Goal: Task Accomplishment & Management: Use online tool/utility

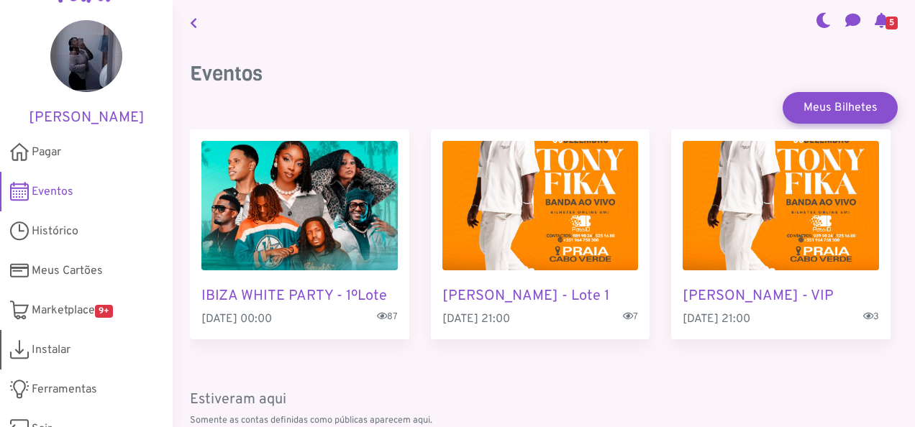
scroll to position [65, 0]
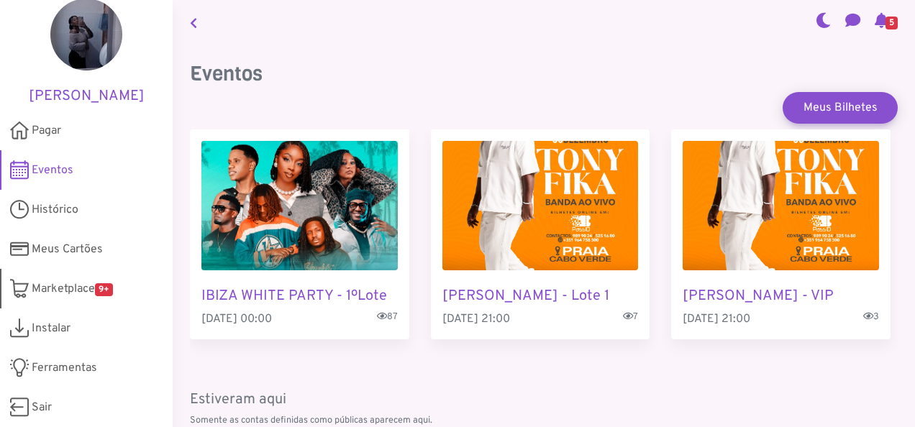
click at [62, 295] on span "Marketplace 9+" at bounding box center [72, 288] width 81 height 17
click at [45, 209] on span "Histórico" at bounding box center [55, 209] width 47 height 17
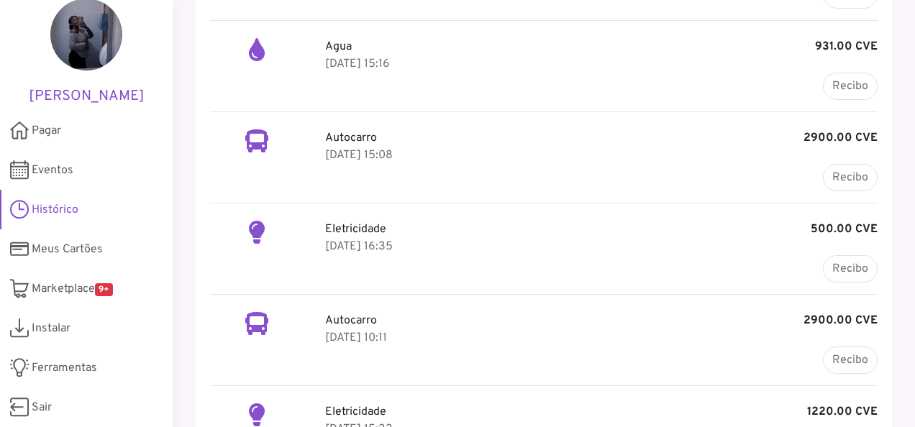
scroll to position [431, 0]
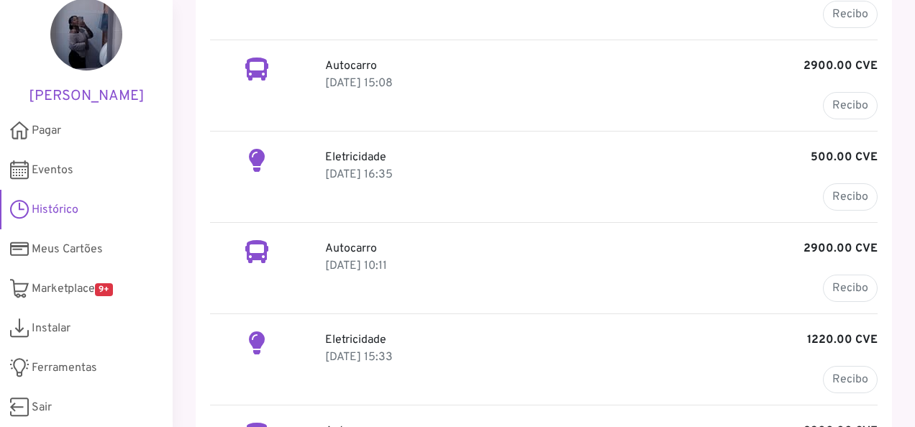
click at [347, 168] on p "30 Jun 2025, 16:35" at bounding box center [601, 174] width 552 height 17
click at [849, 191] on link "Recibo" at bounding box center [850, 196] width 55 height 27
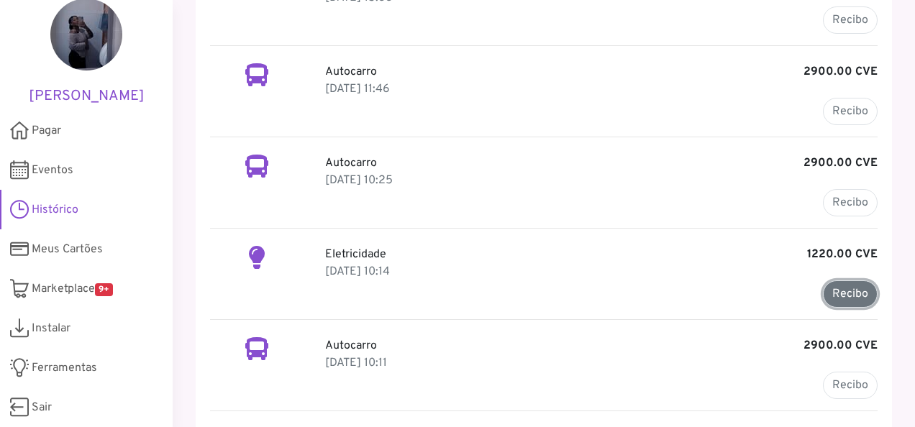
click at [843, 283] on link "Recibo" at bounding box center [850, 293] width 55 height 27
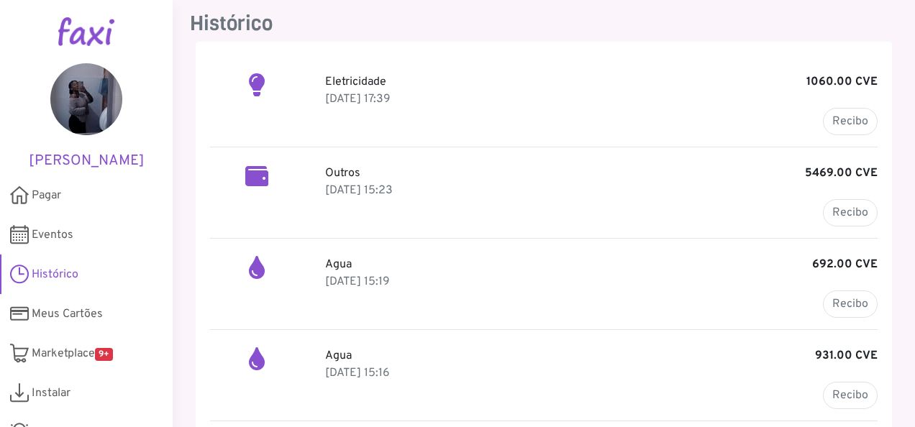
scroll to position [72, 0]
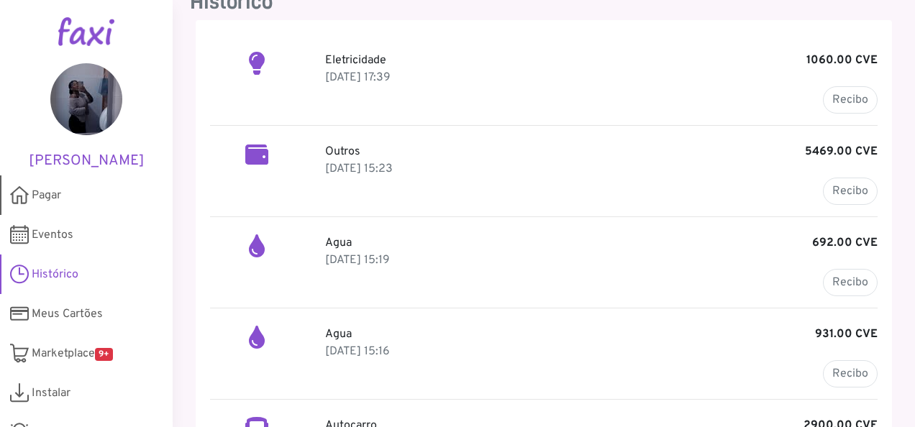
click at [74, 199] on link "Pagar" at bounding box center [86, 195] width 173 height 40
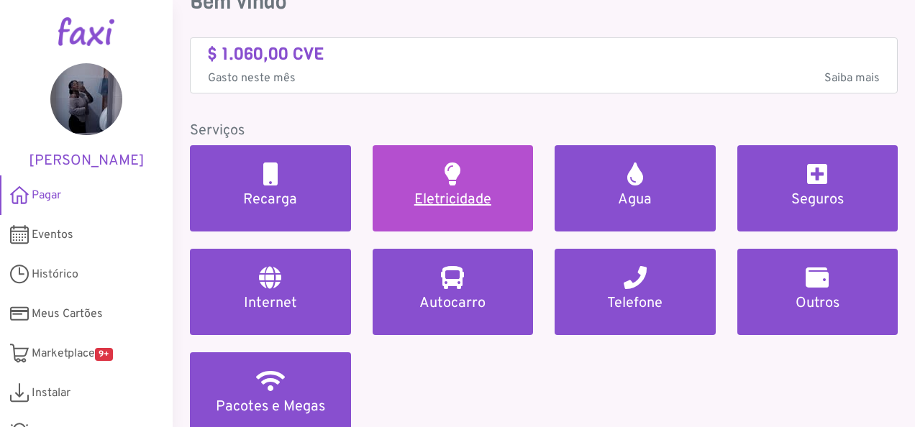
click at [483, 207] on h5 "Eletricidade" at bounding box center [453, 199] width 127 height 17
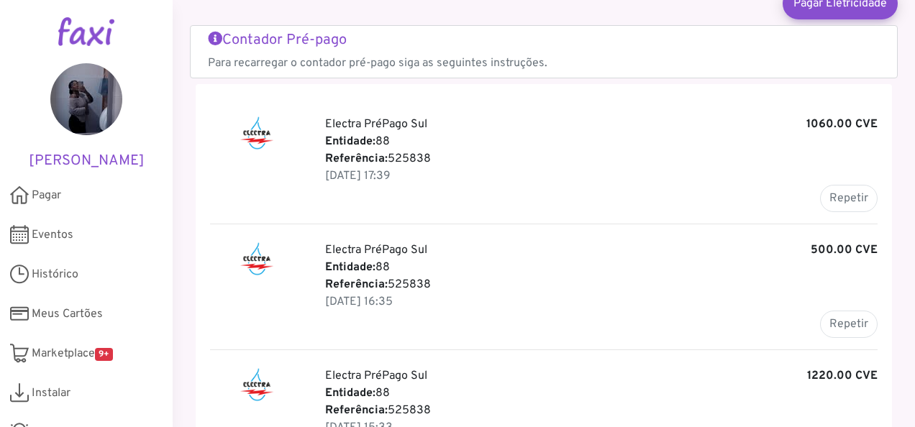
scroll to position [72, 0]
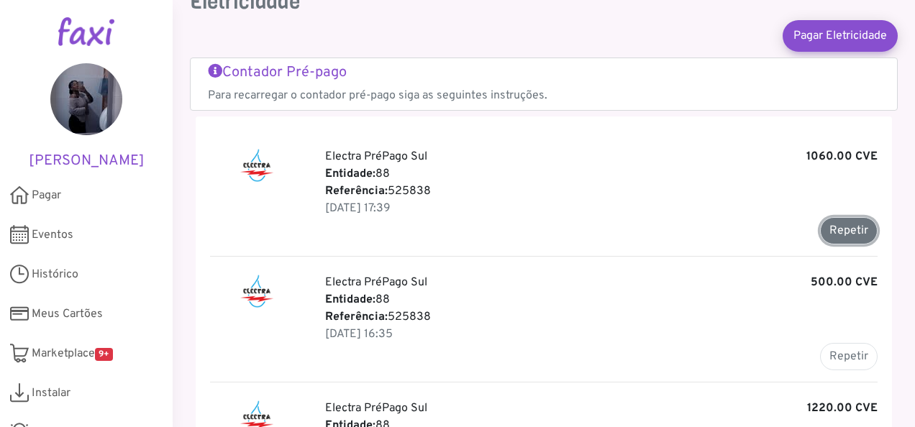
click at [842, 227] on button "Repetir" at bounding box center [849, 230] width 58 height 27
type input "******"
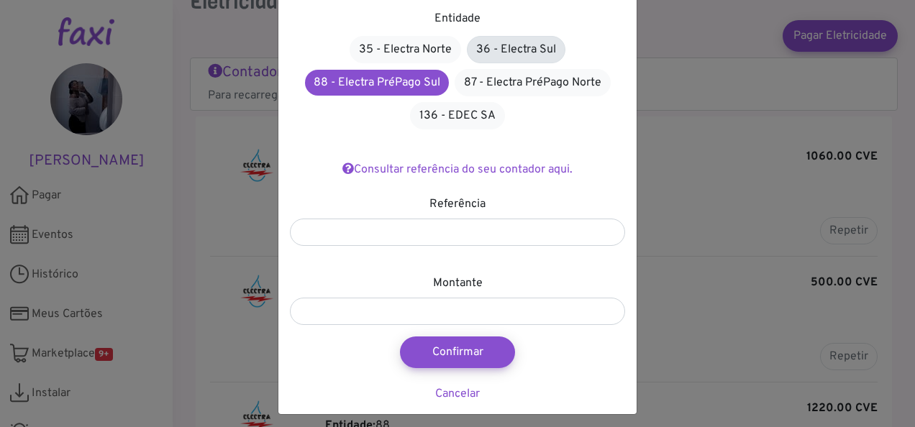
scroll to position [94, 0]
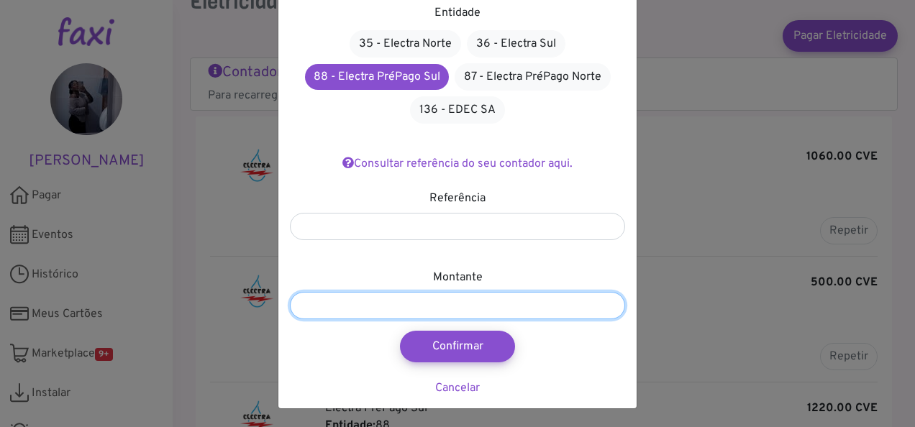
click at [320, 301] on input "*******" at bounding box center [457, 305] width 335 height 27
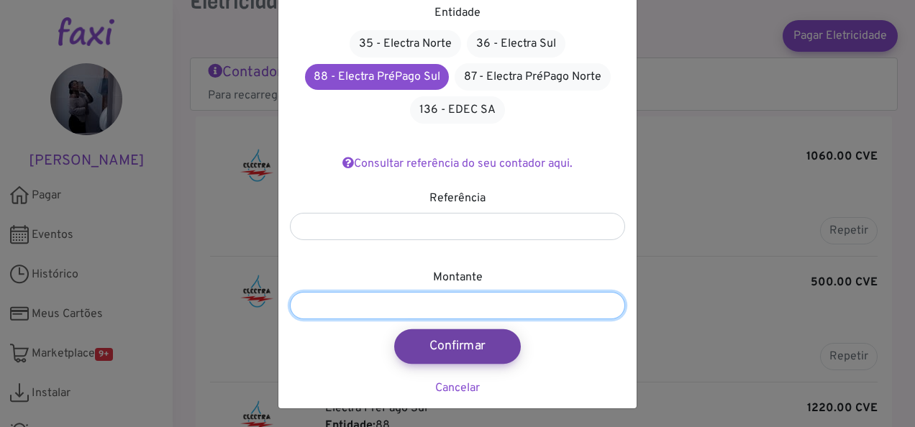
type input "*******"
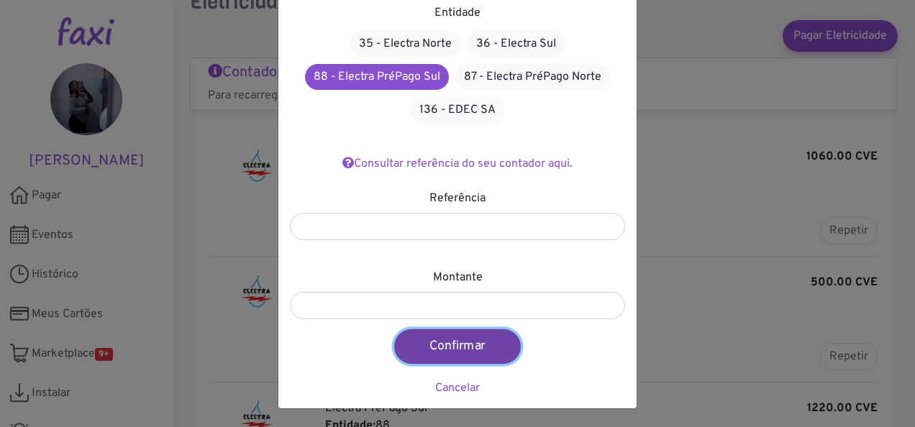
click at [470, 355] on button "Confirmar" at bounding box center [457, 346] width 127 height 35
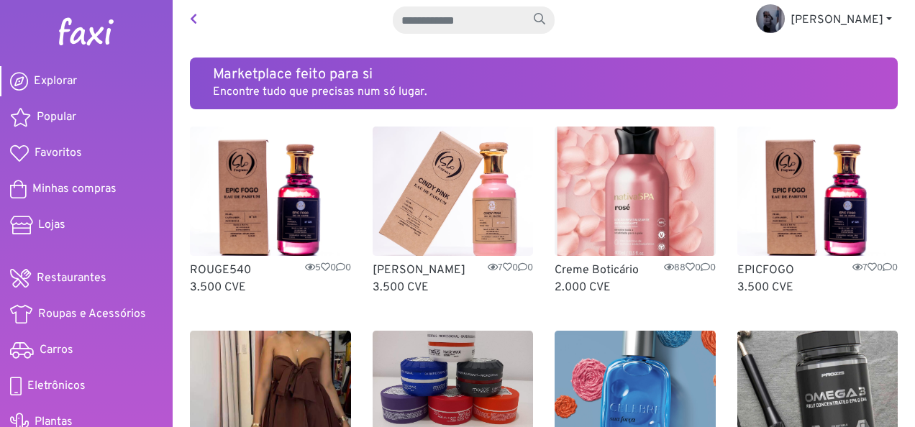
click at [247, 216] on img at bounding box center [270, 191] width 161 height 129
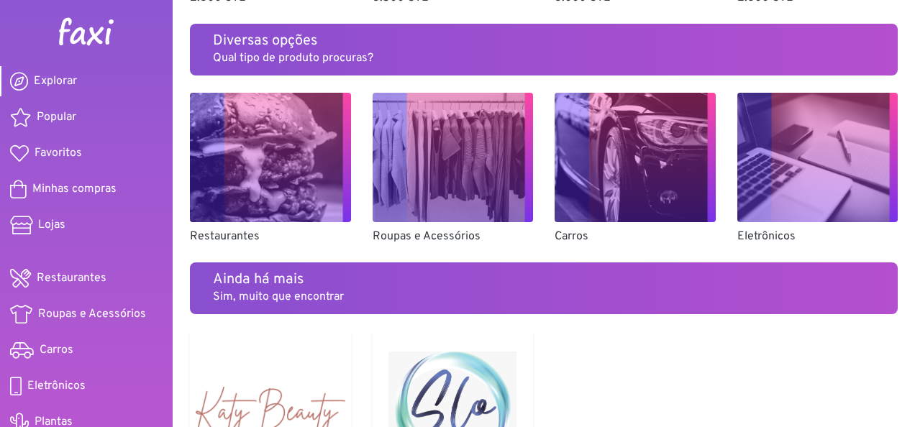
scroll to position [935, 0]
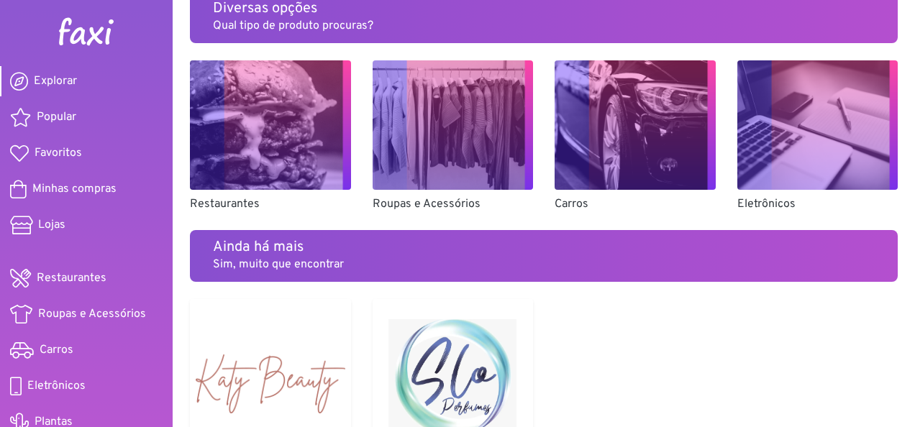
click at [286, 148] on img at bounding box center [270, 124] width 161 height 129
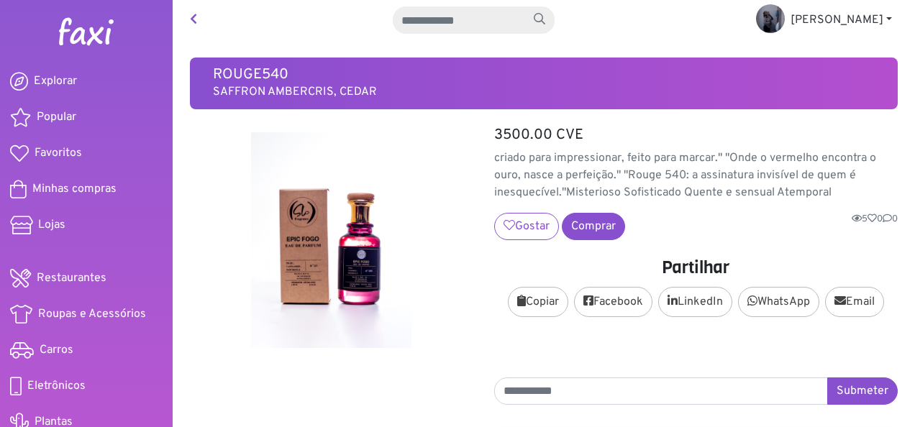
click at [195, 16] on icon at bounding box center [193, 19] width 7 height 12
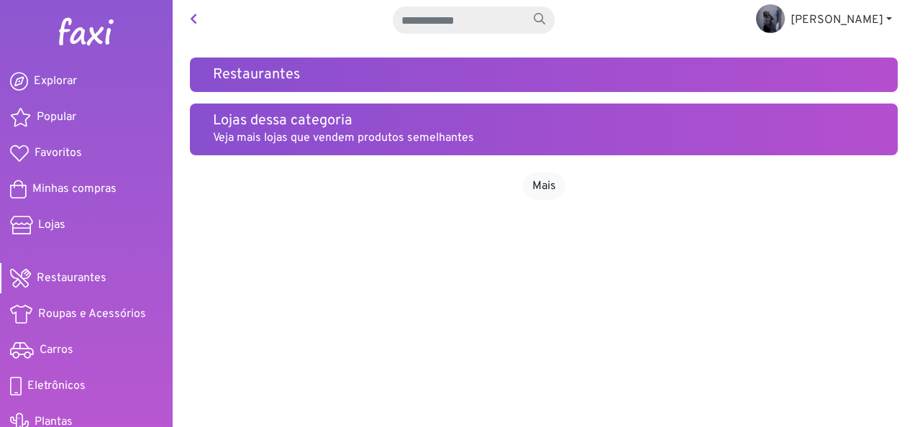
click at [291, 124] on h5 "Lojas dessa categoria" at bounding box center [544, 120] width 662 height 17
click at [348, 70] on h5 "Restaurantes" at bounding box center [544, 74] width 662 height 17
click at [528, 183] on link "Mais" at bounding box center [544, 186] width 42 height 27
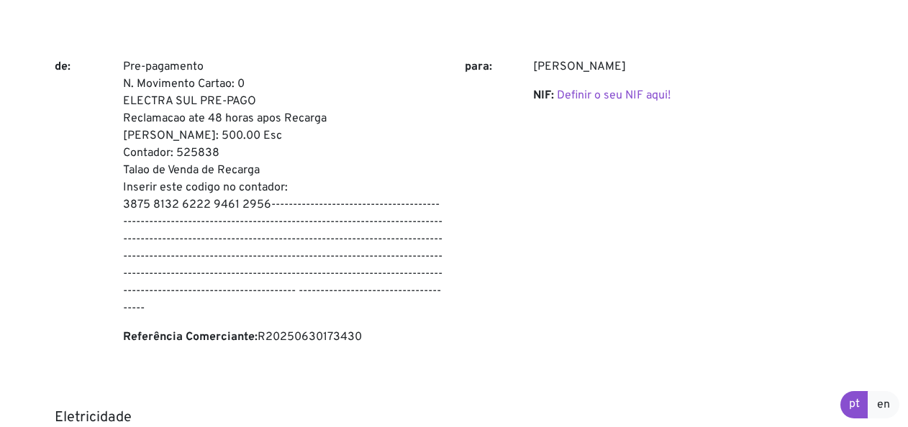
scroll to position [144, 0]
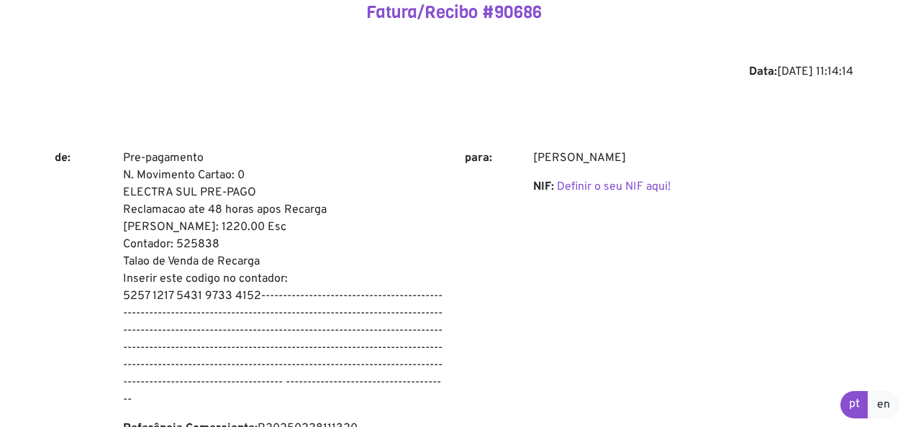
scroll to position [60, 0]
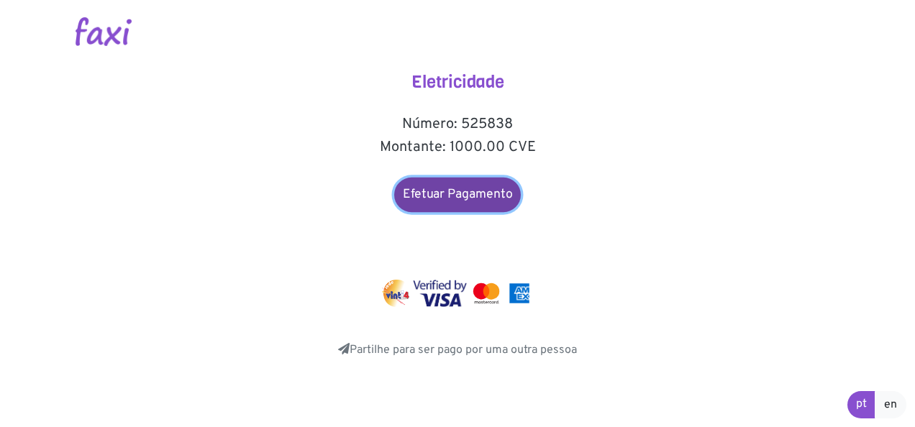
click at [476, 188] on link "Efetuar Pagamento" at bounding box center [457, 195] width 127 height 35
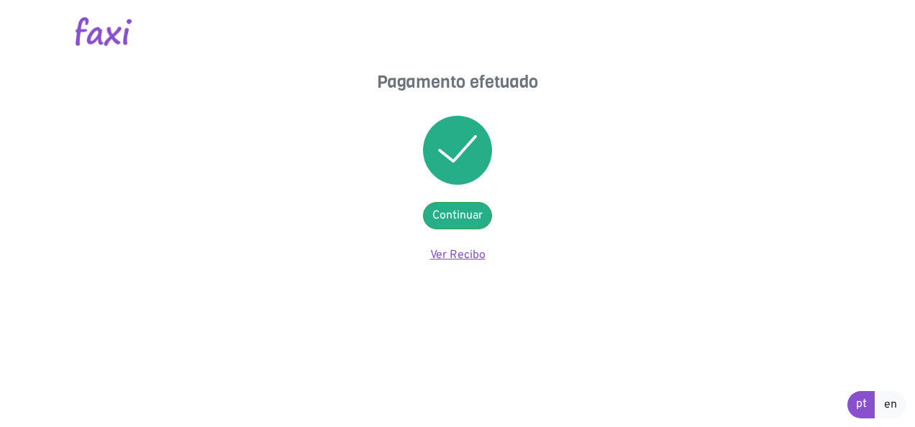
click at [455, 253] on link "Ver Recibo" at bounding box center [457, 255] width 55 height 14
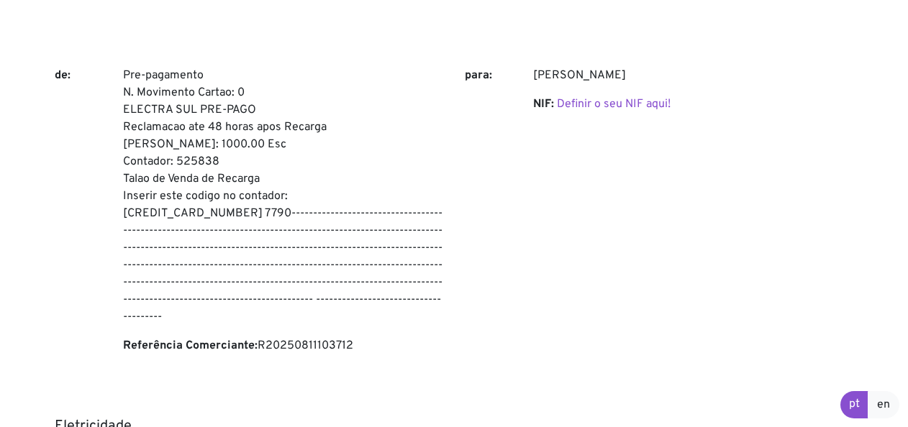
scroll to position [72, 0]
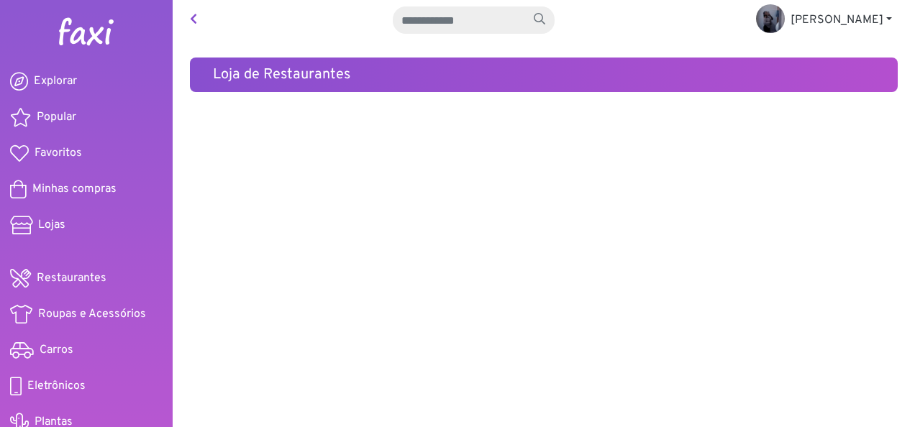
click at [280, 70] on h5 "Loja de Restaurantes" at bounding box center [544, 74] width 662 height 17
click at [271, 84] on div "Loja de Restaurantes" at bounding box center [544, 75] width 708 height 35
click at [50, 276] on span "Restaurantes" at bounding box center [72, 278] width 70 height 17
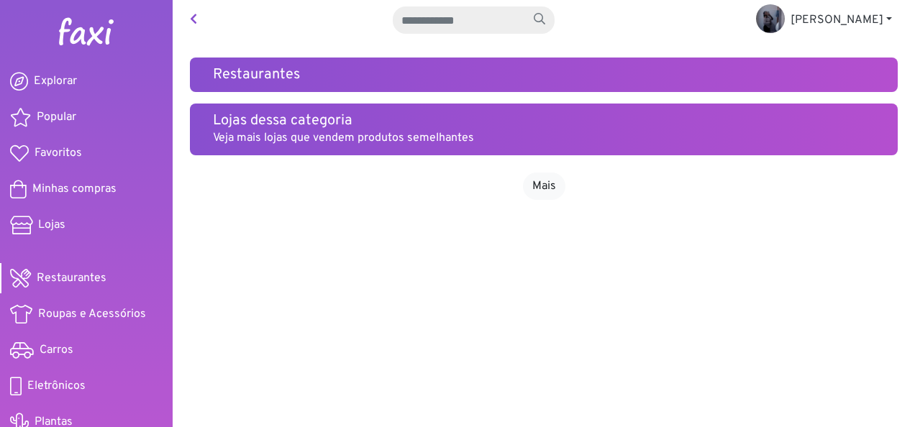
click at [355, 127] on h5 "Lojas dessa categoria" at bounding box center [544, 120] width 662 height 17
click at [549, 181] on link "Mais" at bounding box center [544, 186] width 42 height 27
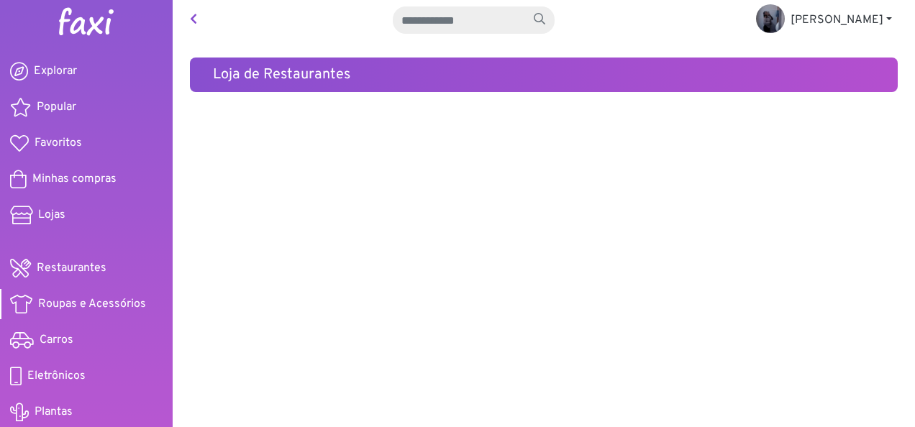
scroll to position [13, 0]
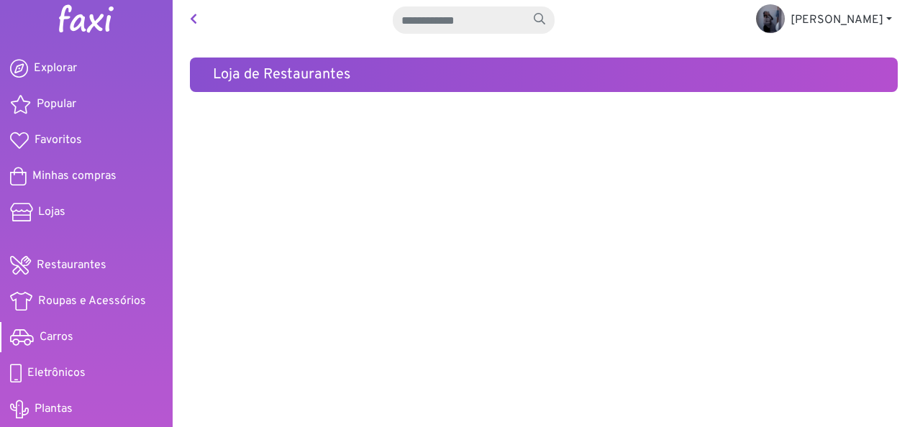
click at [73, 337] on link "Carros" at bounding box center [86, 337] width 173 height 30
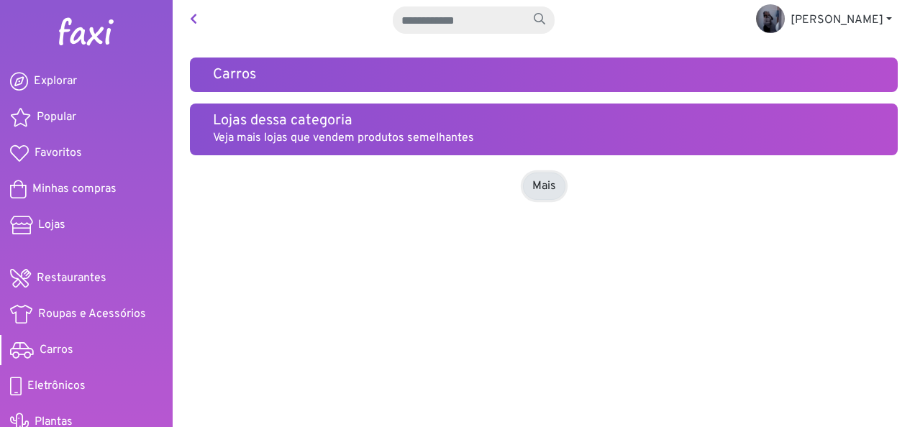
click at [538, 187] on link "Mais" at bounding box center [544, 186] width 42 height 27
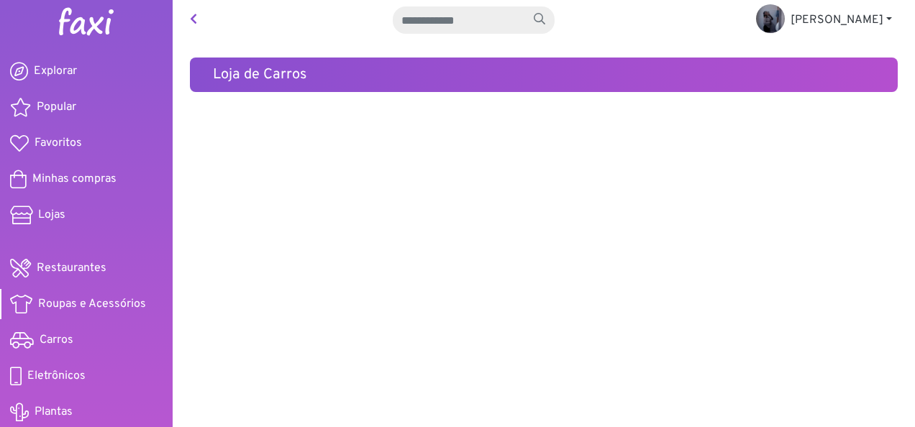
scroll to position [13, 0]
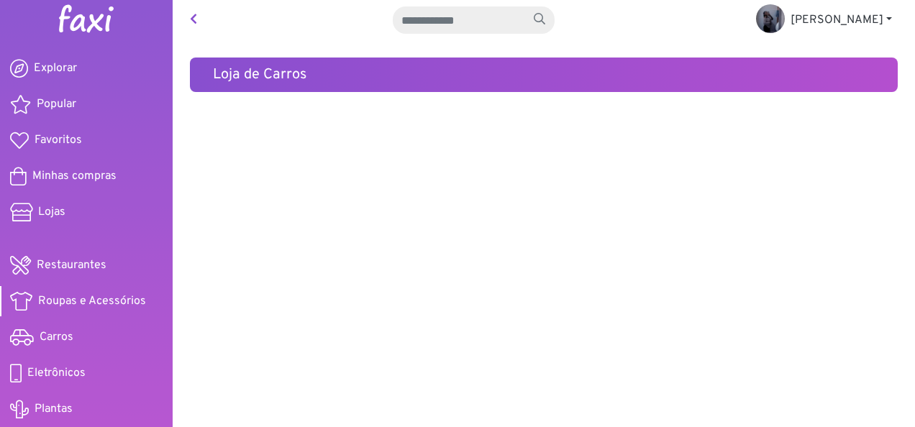
click at [86, 299] on span "Roupas e Acessórios" at bounding box center [92, 301] width 108 height 17
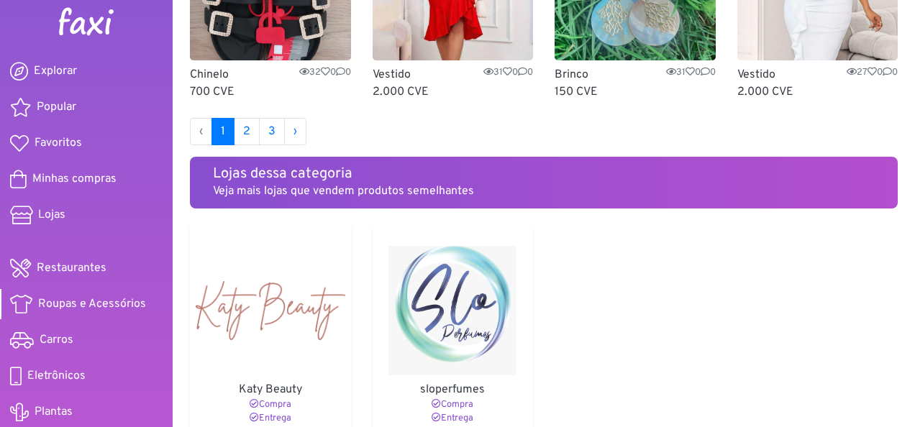
scroll to position [13, 0]
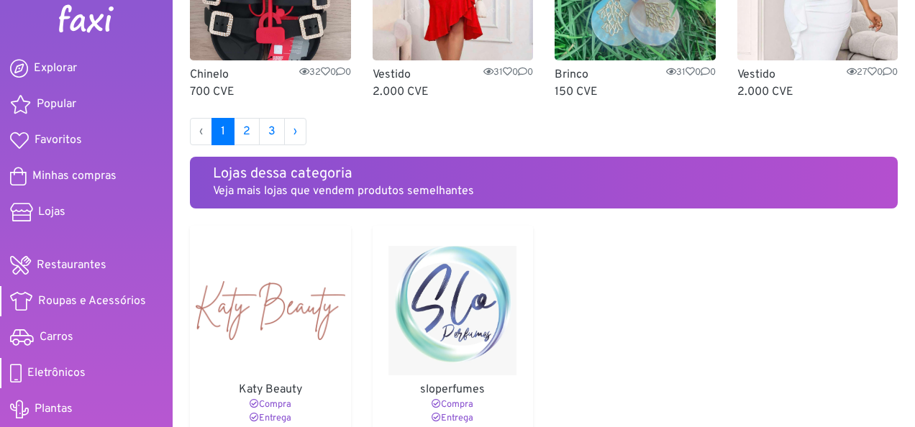
click at [73, 375] on span "Eletrônicos" at bounding box center [56, 373] width 58 height 17
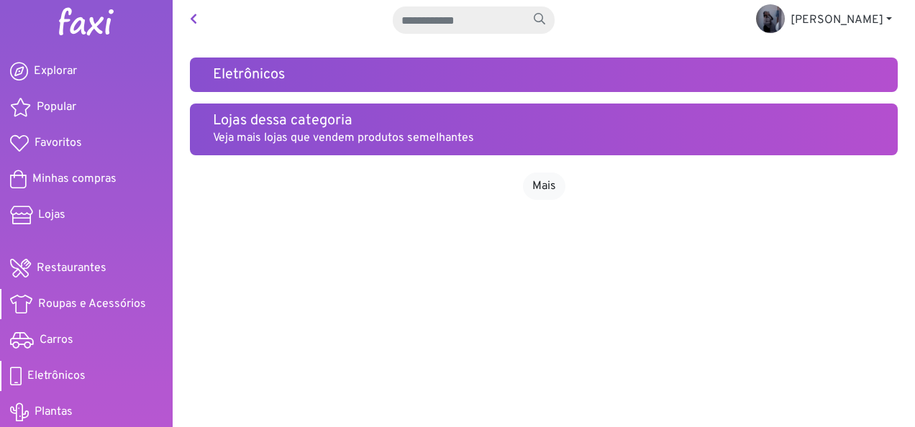
scroll to position [13, 0]
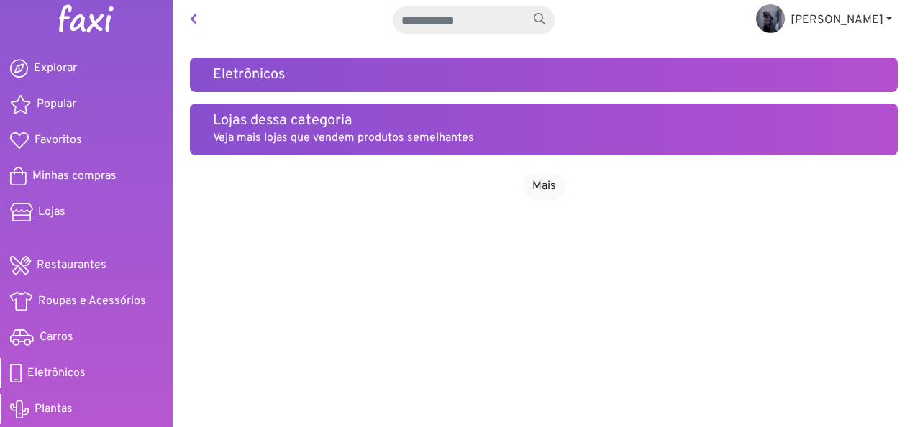
click at [52, 400] on link "Plantas" at bounding box center [86, 409] width 173 height 30
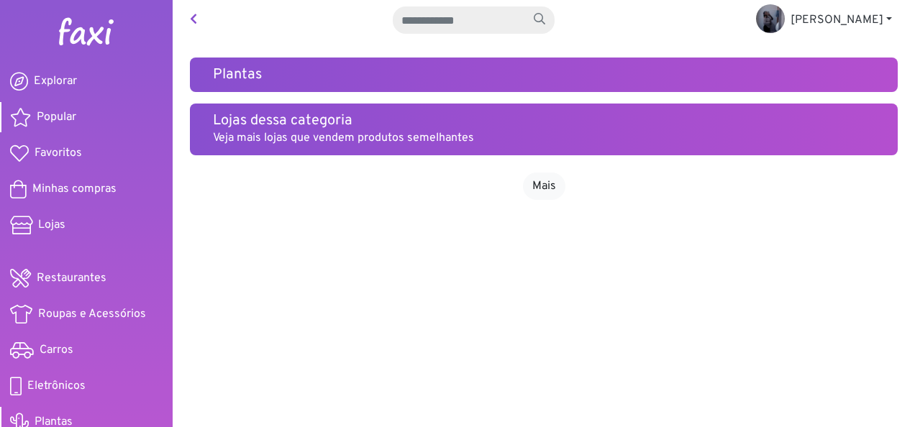
click at [68, 113] on span "Popular" at bounding box center [57, 117] width 40 height 17
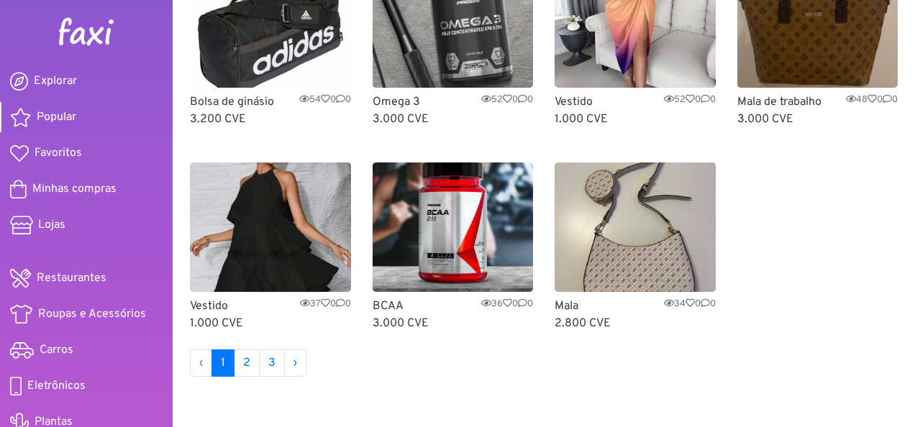
scroll to position [624, 0]
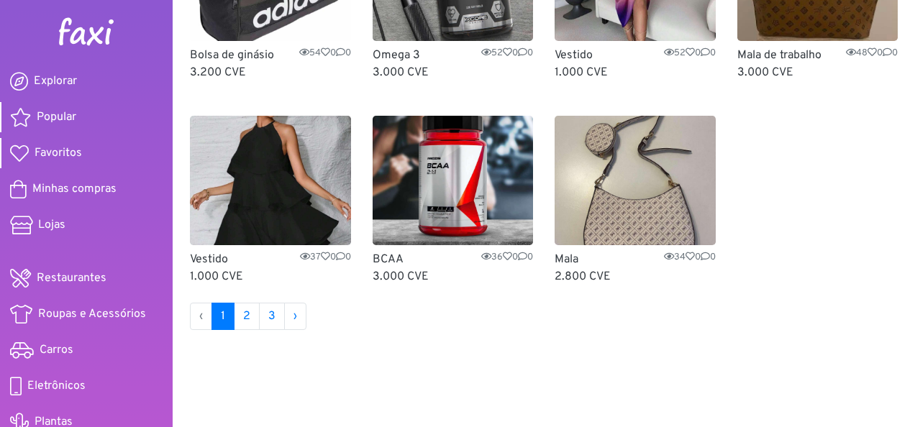
click at [60, 152] on span "Favoritos" at bounding box center [58, 153] width 47 height 17
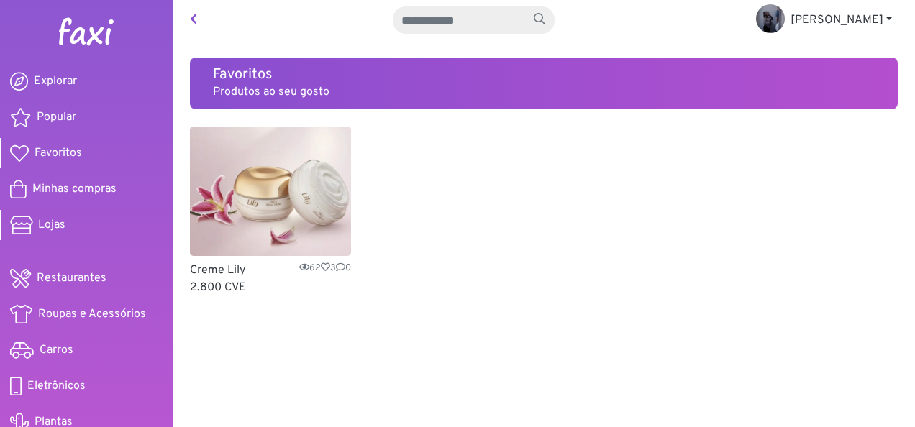
scroll to position [13, 0]
